Goal: Task Accomplishment & Management: Use online tool/utility

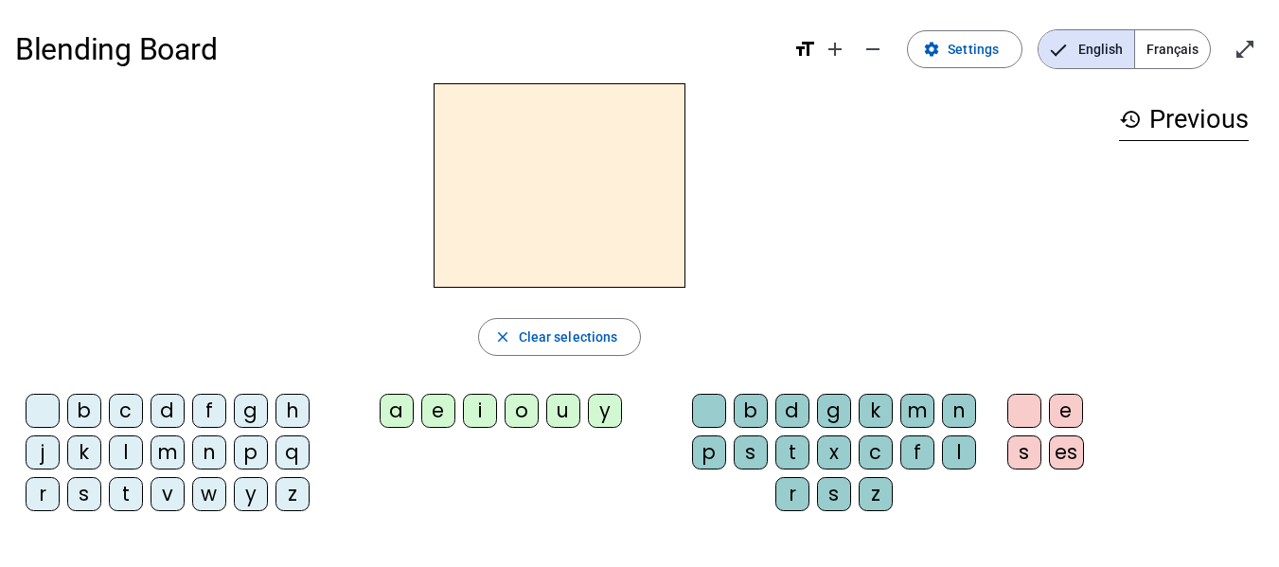
click at [169, 412] on div "d" at bounding box center [167, 411] width 34 height 34
click at [528, 415] on div "o" at bounding box center [521, 411] width 34 height 34
click at [550, 406] on div "u" at bounding box center [563, 411] width 34 height 34
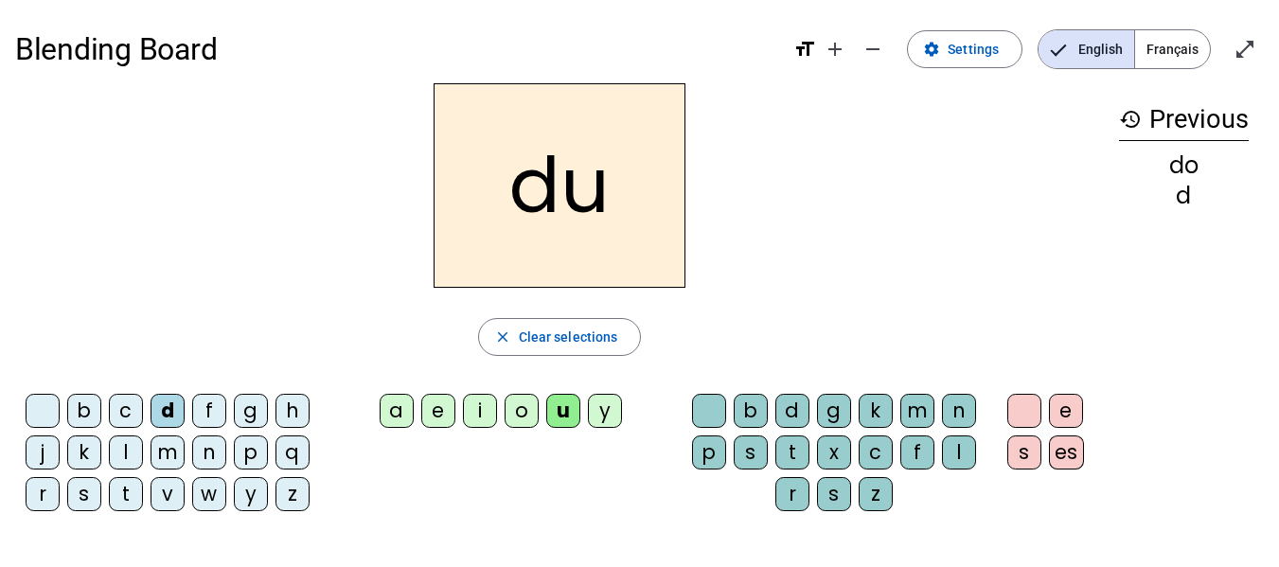
click at [518, 416] on div "o" at bounding box center [521, 411] width 34 height 34
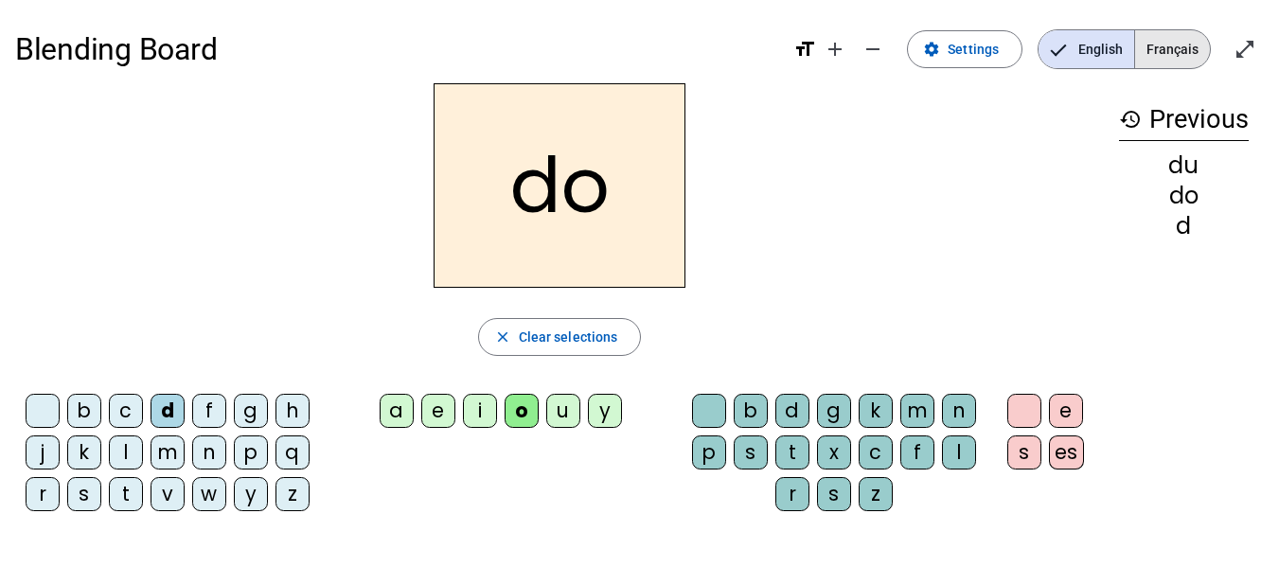
click at [1187, 55] on span "Français" at bounding box center [1172, 49] width 75 height 38
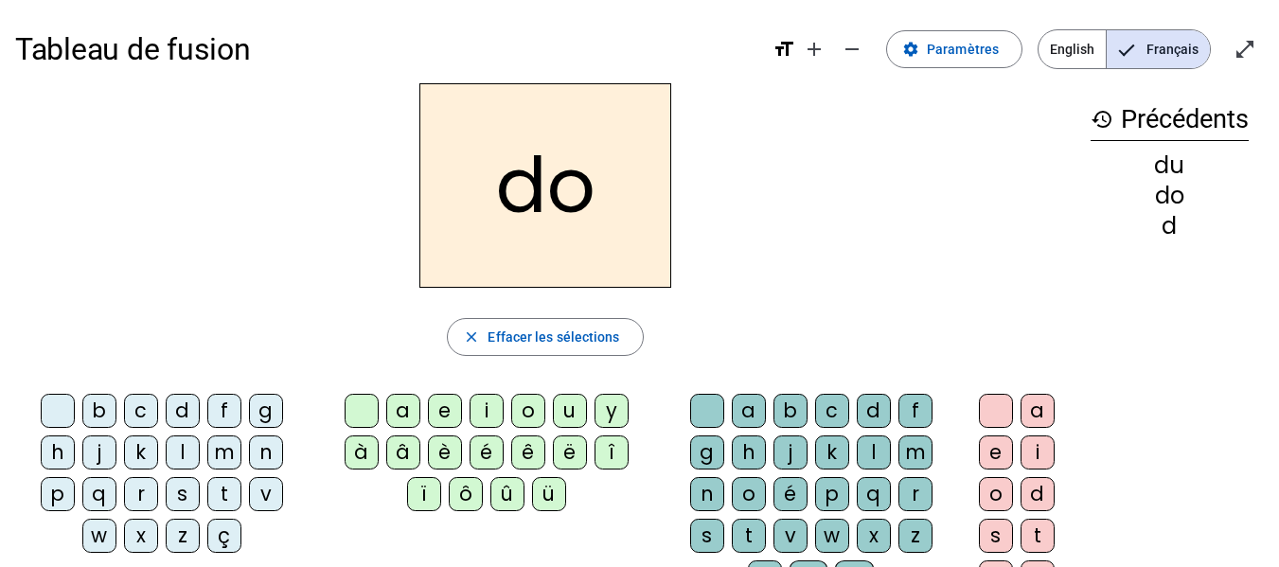
click at [168, 407] on div "d" at bounding box center [183, 411] width 34 height 34
click at [532, 396] on div "o" at bounding box center [528, 411] width 34 height 34
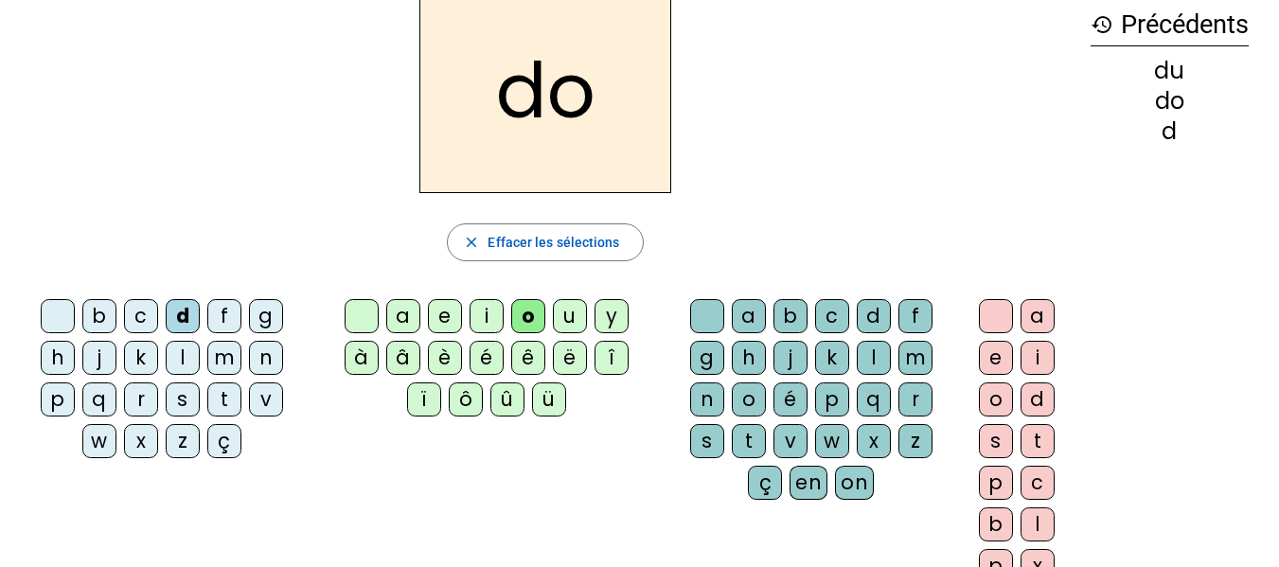
scroll to position [284, 0]
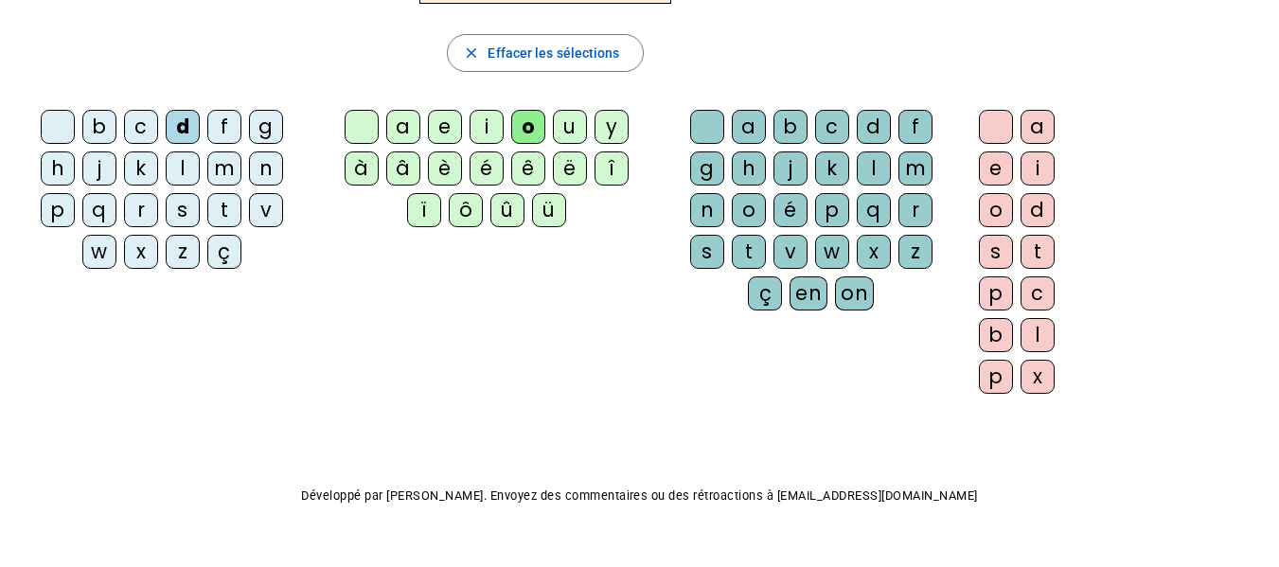
click at [554, 221] on div "ü" at bounding box center [549, 210] width 34 height 34
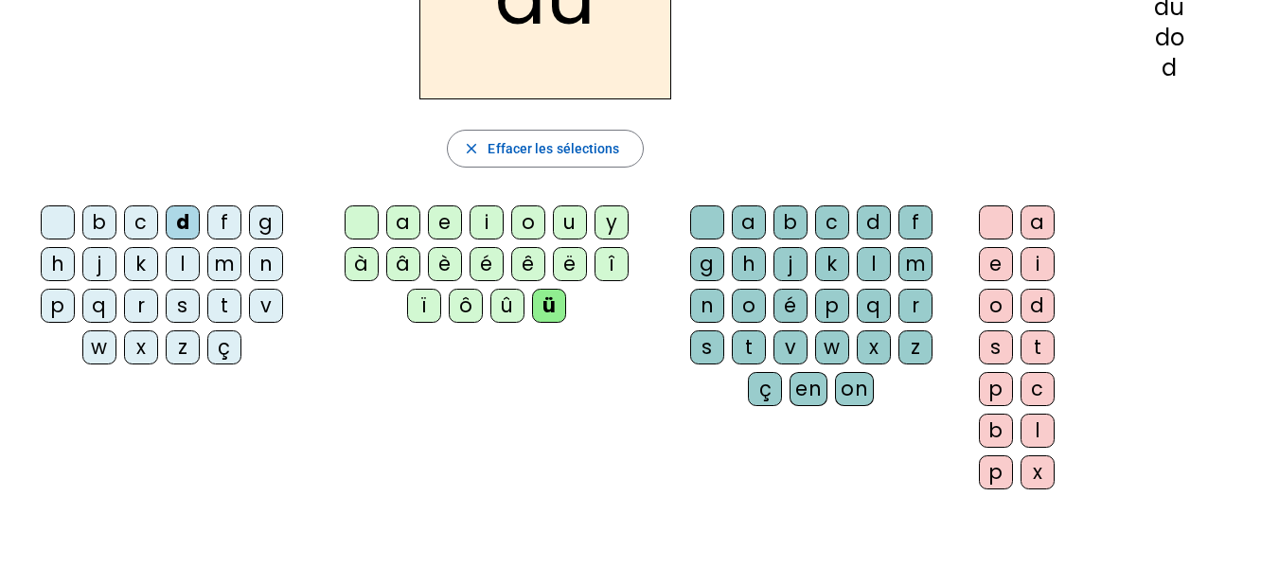
scroll to position [189, 0]
click at [527, 223] on div "o" at bounding box center [528, 221] width 34 height 34
click at [753, 338] on div "t" at bounding box center [749, 346] width 34 height 34
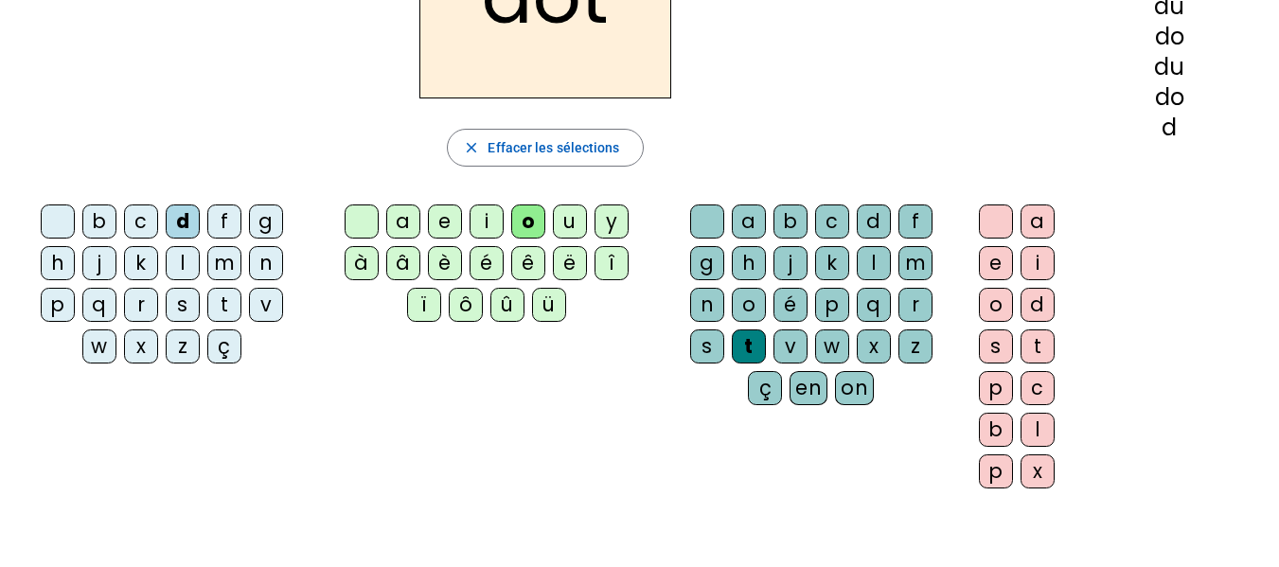
click at [991, 254] on div "e" at bounding box center [996, 263] width 34 height 34
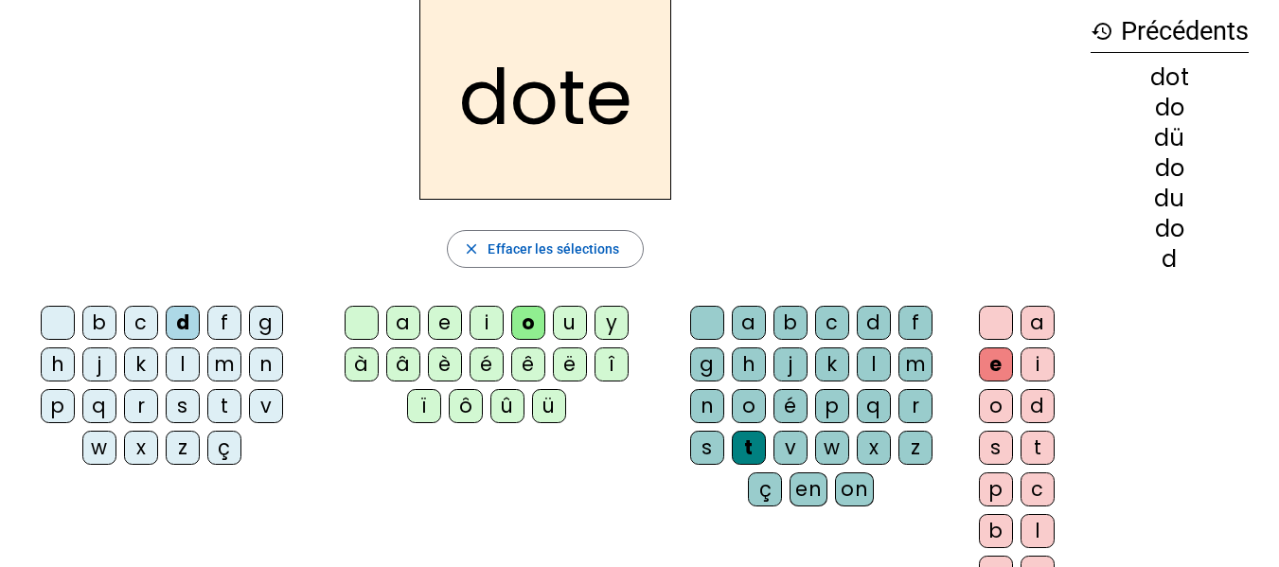
scroll to position [41, 0]
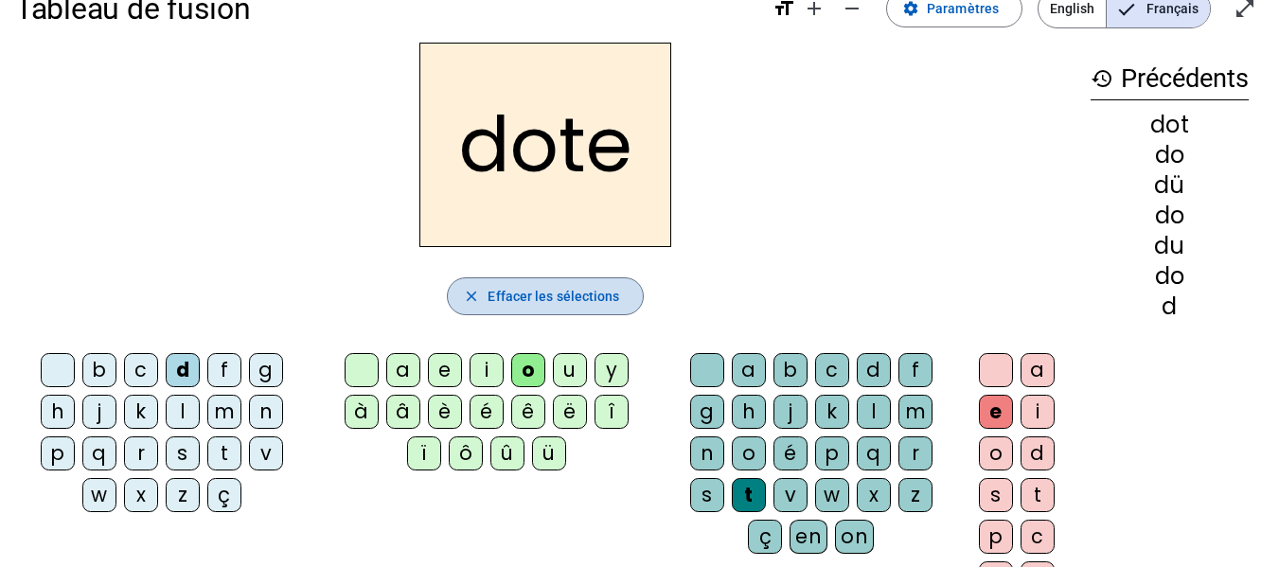
click at [555, 302] on span "Effacer les sélections" at bounding box center [553, 296] width 132 height 23
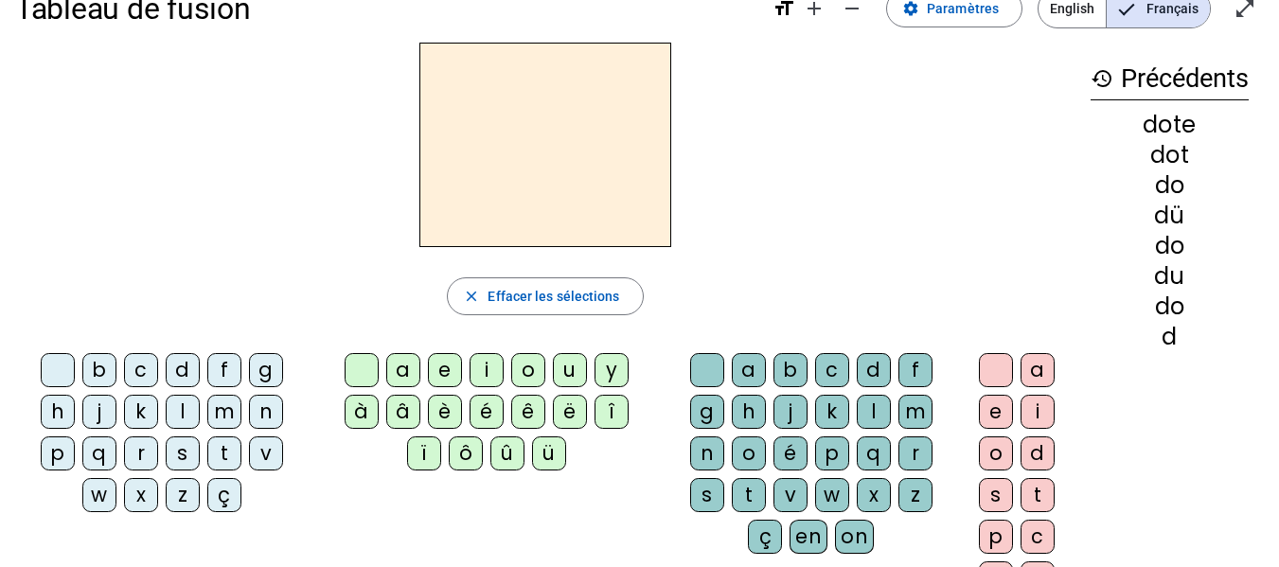
drag, startPoint x: 185, startPoint y: 368, endPoint x: 230, endPoint y: 368, distance: 44.5
click at [185, 368] on div "d" at bounding box center [183, 370] width 34 height 34
click at [535, 375] on div "o" at bounding box center [528, 370] width 34 height 34
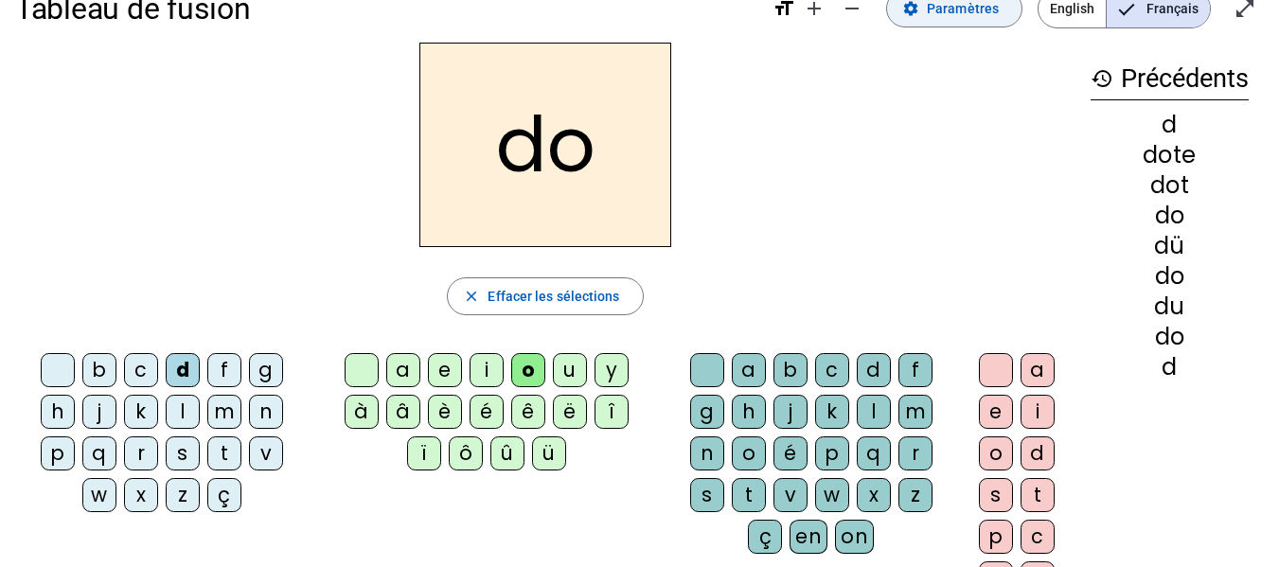
click at [919, 3] on mat-icon "settings" at bounding box center [910, 8] width 17 height 17
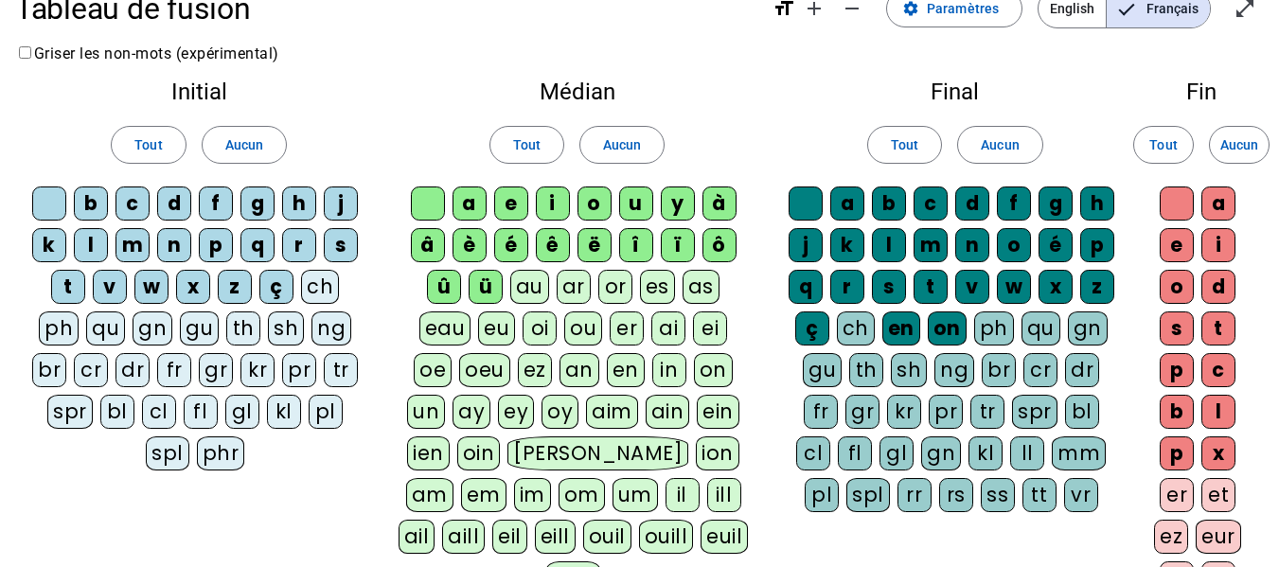
click at [514, 298] on div "au" at bounding box center [529, 287] width 39 height 34
drag, startPoint x: 551, startPoint y: 291, endPoint x: 580, endPoint y: 287, distance: 29.6
click at [556, 291] on div "ar" at bounding box center [573, 287] width 34 height 34
drag, startPoint x: 622, startPoint y: 283, endPoint x: 647, endPoint y: 283, distance: 25.6
click at [640, 283] on div "es" at bounding box center [657, 287] width 35 height 34
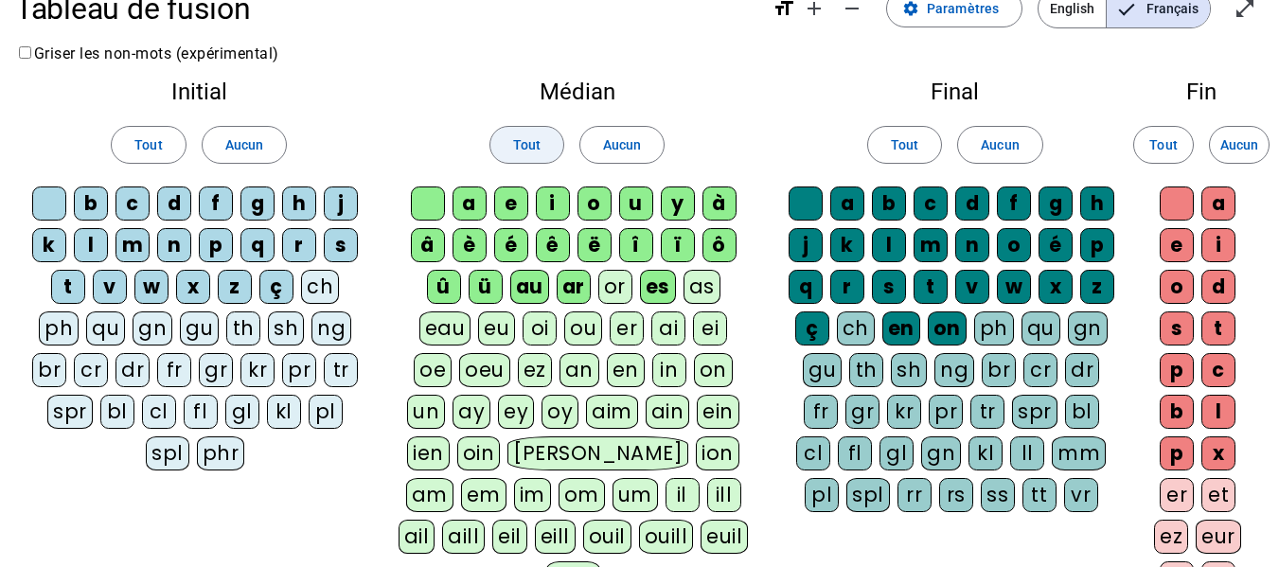
click at [487, 139] on div "Tout Aucun" at bounding box center [576, 144] width 358 height 53
click at [531, 151] on span "Tout" at bounding box center [526, 144] width 27 height 23
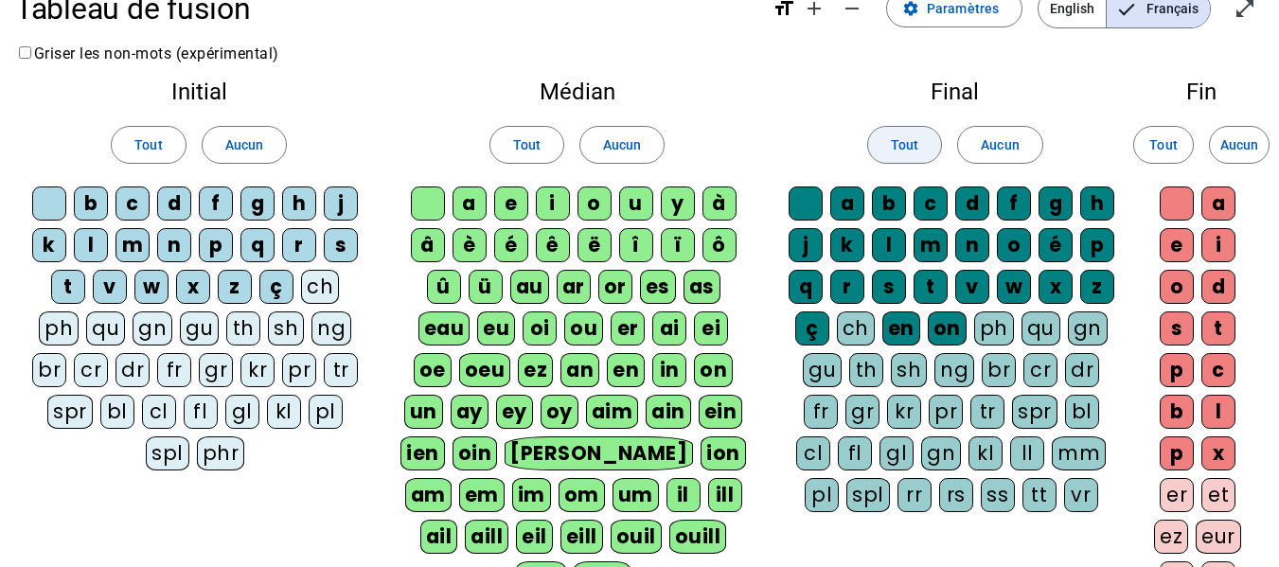
click at [936, 144] on span at bounding box center [904, 144] width 73 height 45
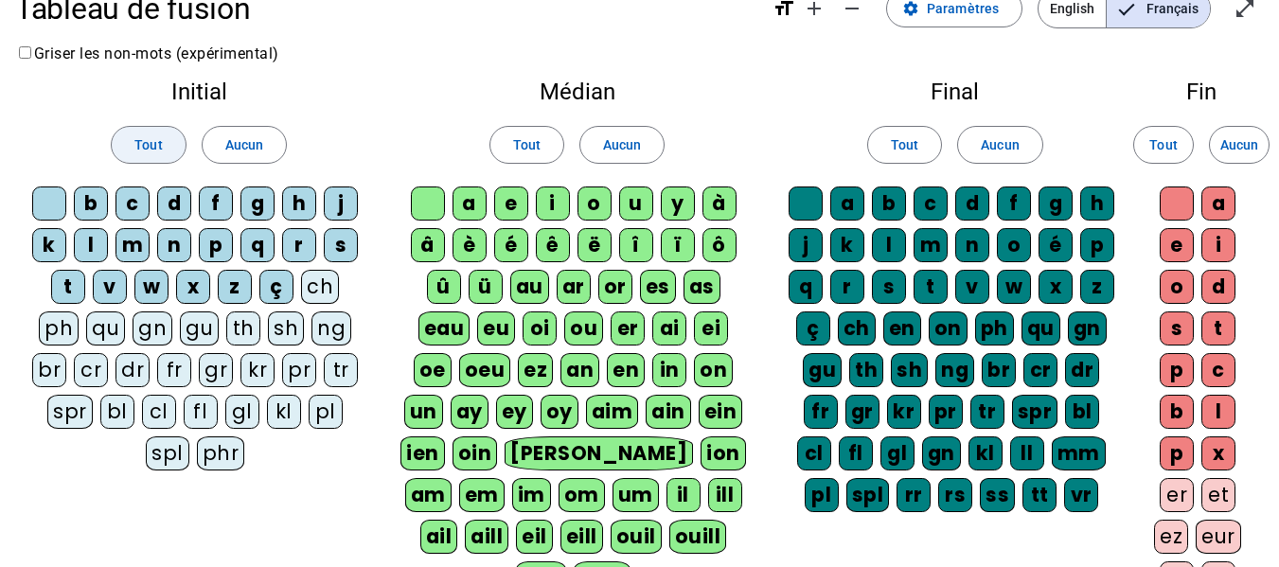
click at [117, 142] on span at bounding box center [148, 144] width 73 height 45
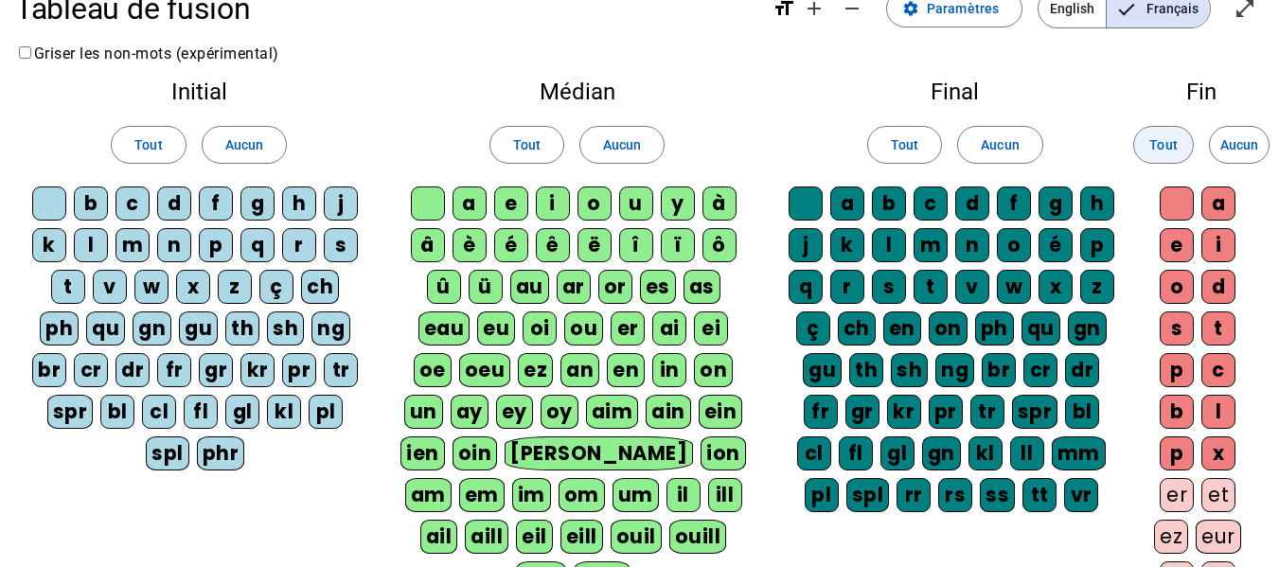
click at [1194, 149] on div "Tout Aucun" at bounding box center [1201, 144] width 95 height 53
drag, startPoint x: 1164, startPoint y: 145, endPoint x: 1016, endPoint y: 97, distance: 156.2
click at [1164, 145] on span "Tout" at bounding box center [1162, 144] width 27 height 23
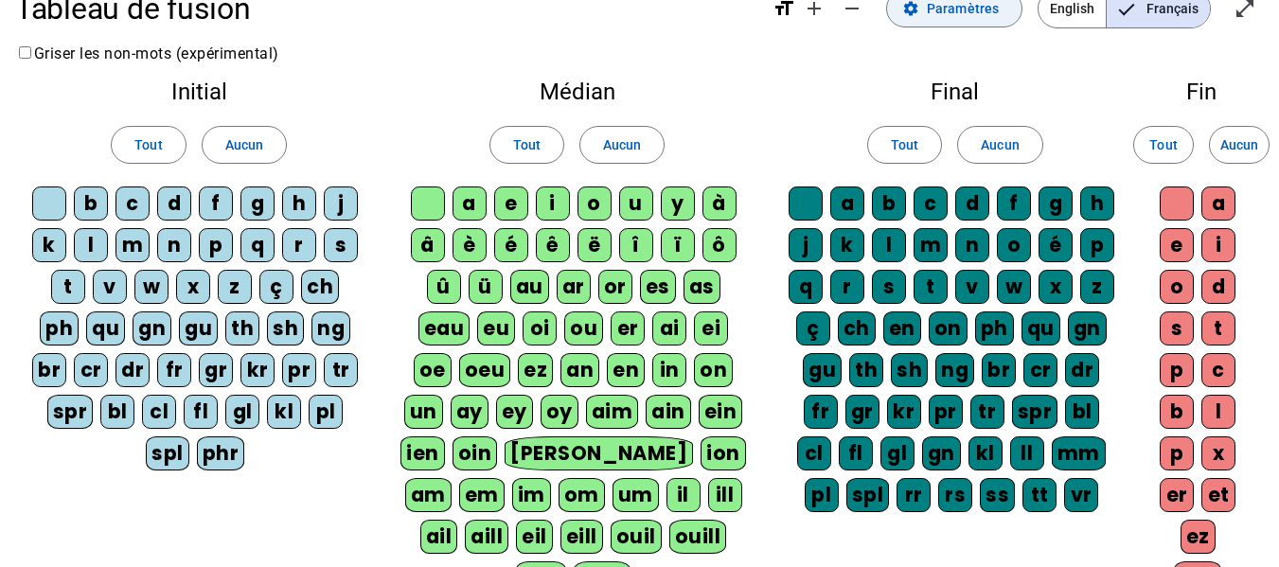
click at [946, 20] on span at bounding box center [954, 8] width 134 height 45
drag, startPoint x: 1256, startPoint y: 11, endPoint x: 1256, endPoint y: 126, distance: 114.5
click at [1256, 11] on span "Entrer en plein écran" at bounding box center [1244, 8] width 45 height 45
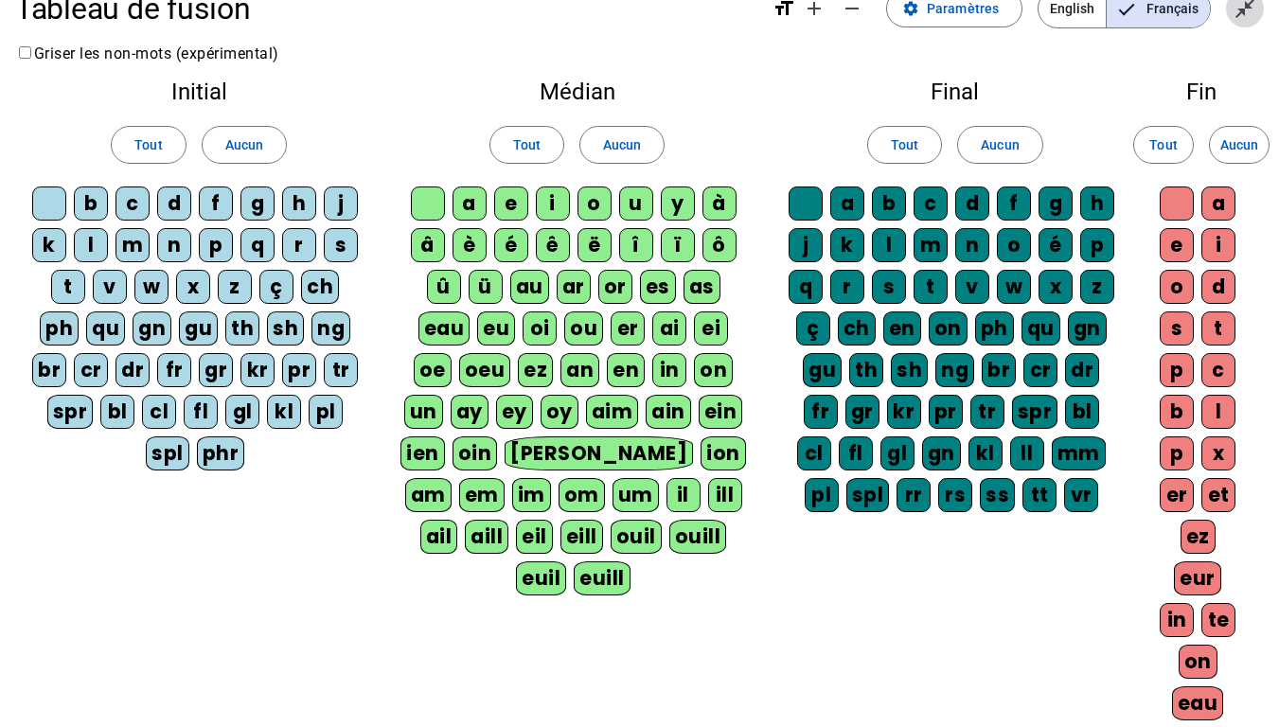
click at [1234, 10] on mat-icon "close_fullscreen" at bounding box center [1244, 8] width 23 height 23
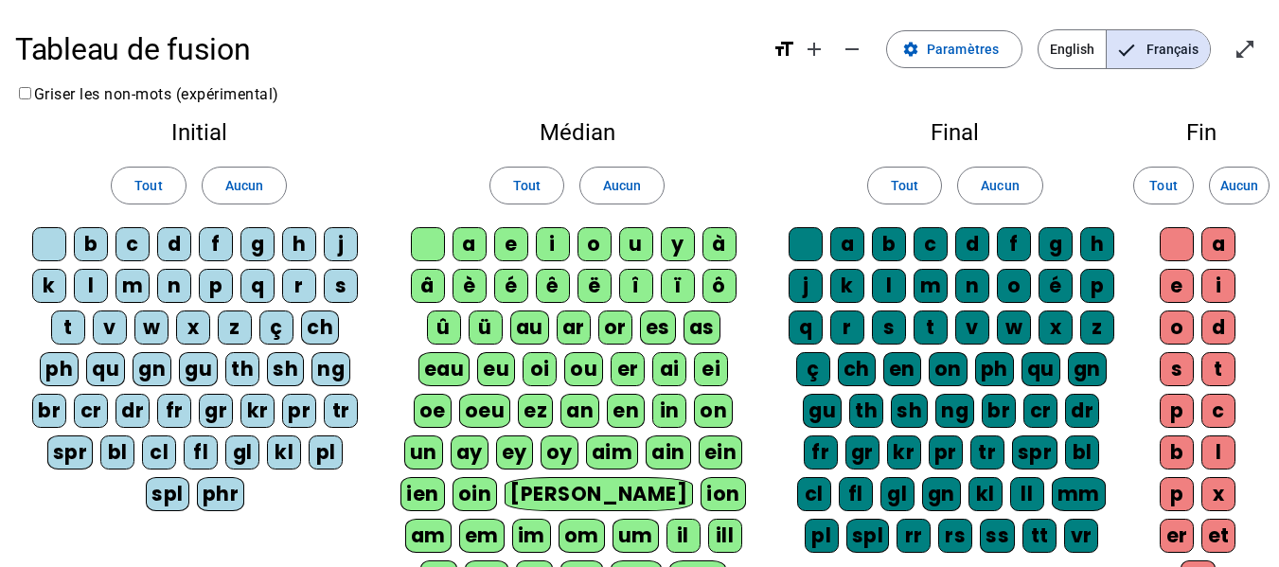
scroll to position [495, 0]
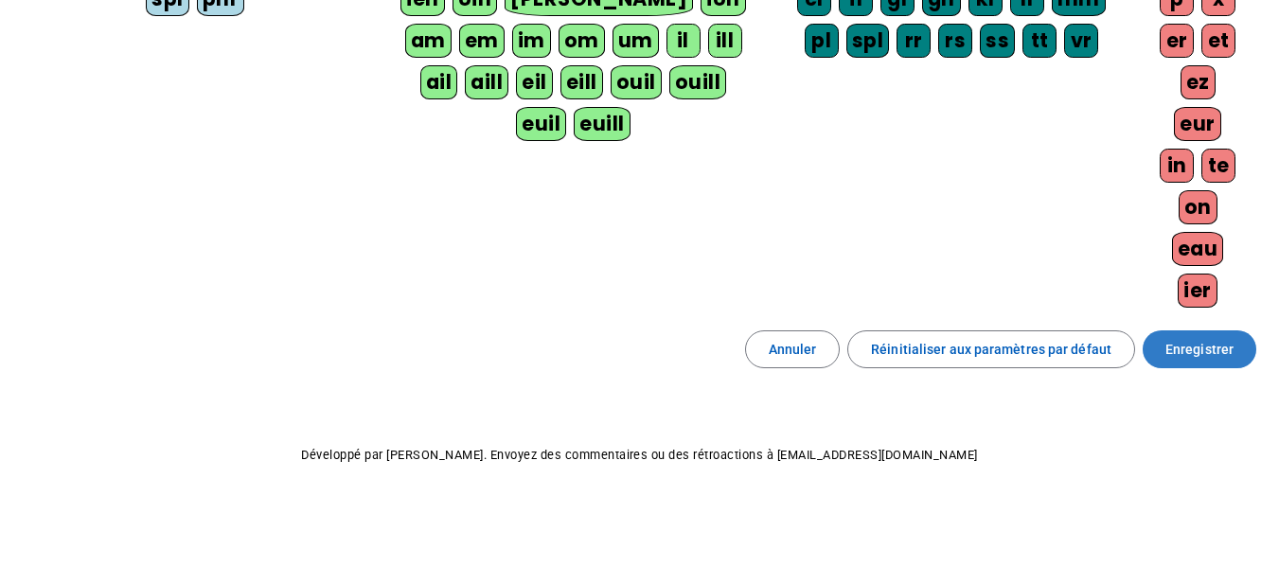
click at [1177, 339] on span "Enregistrer" at bounding box center [1199, 349] width 68 height 23
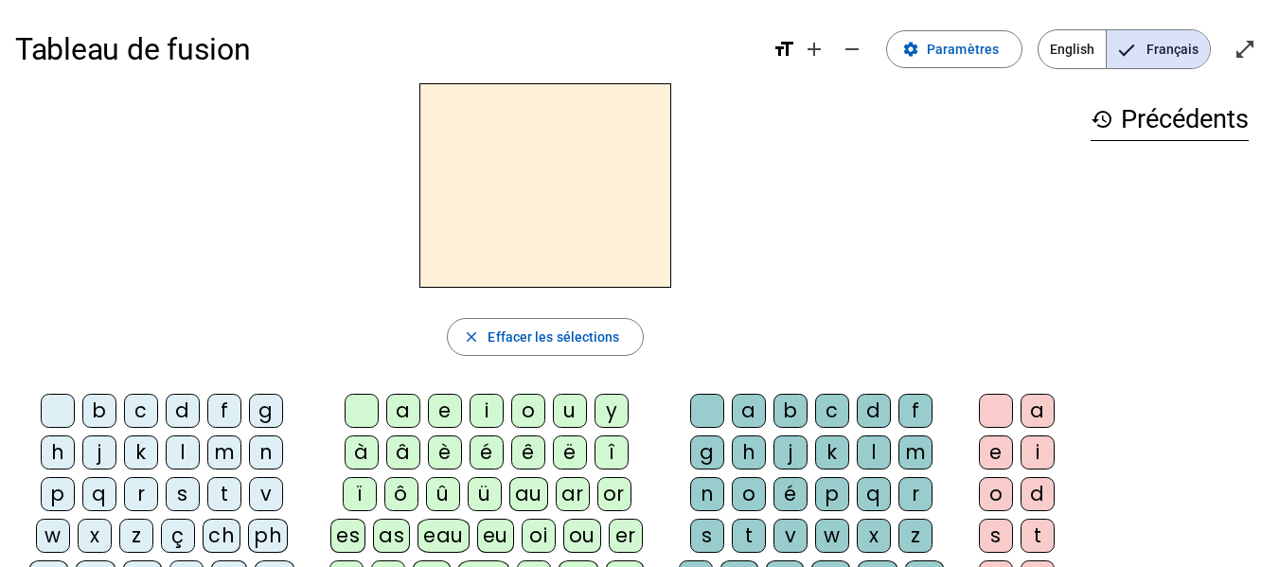
click at [222, 408] on div "f" at bounding box center [224, 411] width 34 height 34
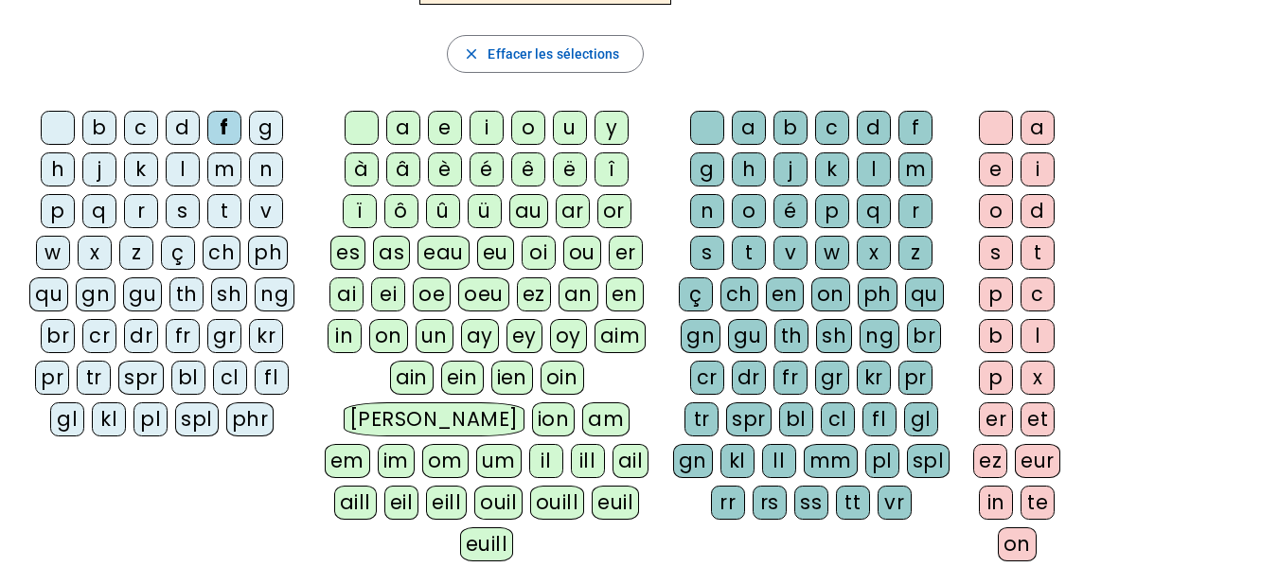
scroll to position [284, 0]
click at [517, 272] on letter-bubble "eu" at bounding box center [499, 256] width 44 height 42
click at [1030, 357] on letter-bubble "l" at bounding box center [1041, 339] width 42 height 42
click at [1035, 376] on div "x" at bounding box center [1037, 377] width 34 height 34
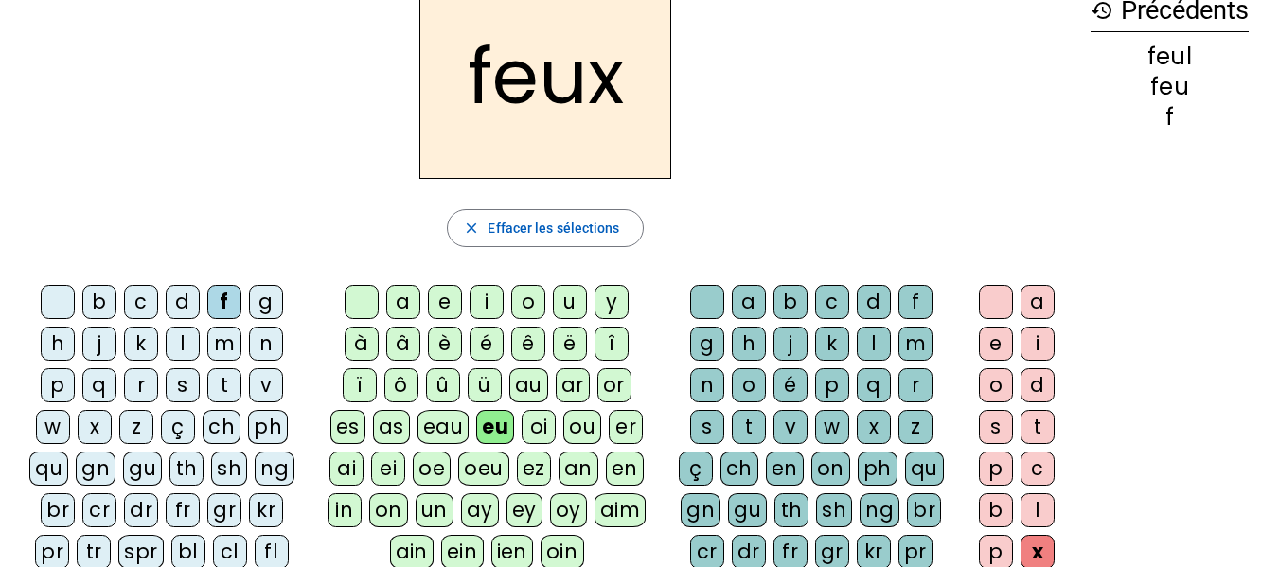
scroll to position [95, 0]
